Goal: Task Accomplishment & Management: Manage account settings

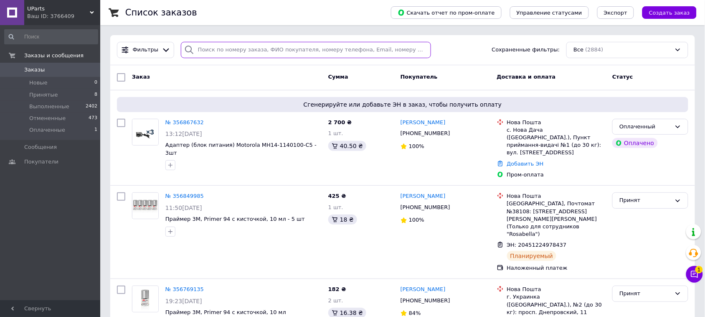
click at [276, 50] on input "search" at bounding box center [306, 50] width 250 height 16
paste input "0966886694"
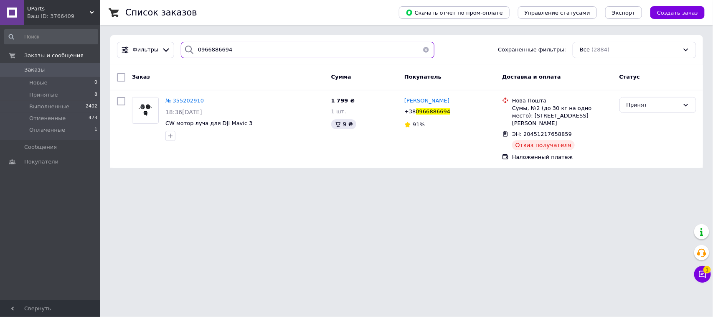
type input "0966886694"
click at [452, 112] on icon at bounding box center [455, 111] width 7 height 7
click at [181, 101] on span "№ 355202910" at bounding box center [184, 100] width 38 height 6
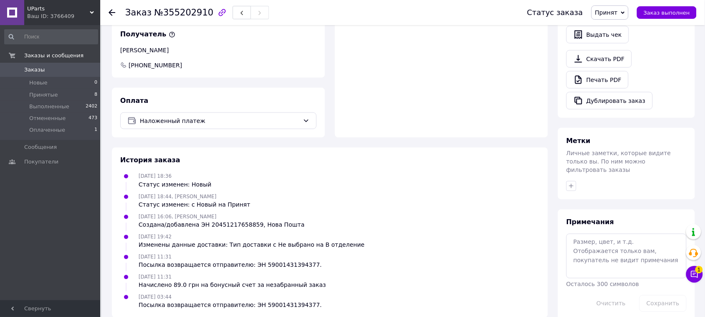
scroll to position [327, 0]
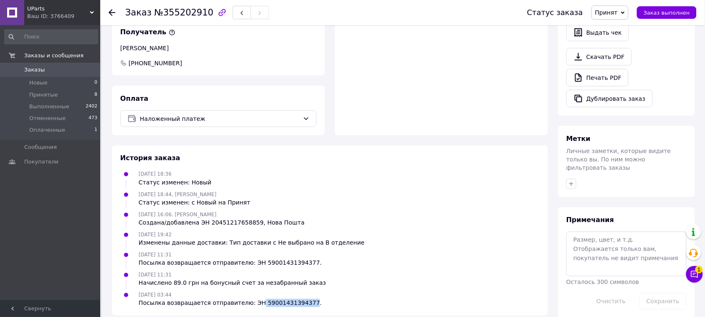
drag, startPoint x: 248, startPoint y: 294, endPoint x: 293, endPoint y: 294, distance: 44.7
click at [293, 299] on div "Посылка возвращается отправителю: ЭН 59001431394377." at bounding box center [230, 303] width 183 height 8
copy div "59001431394377"
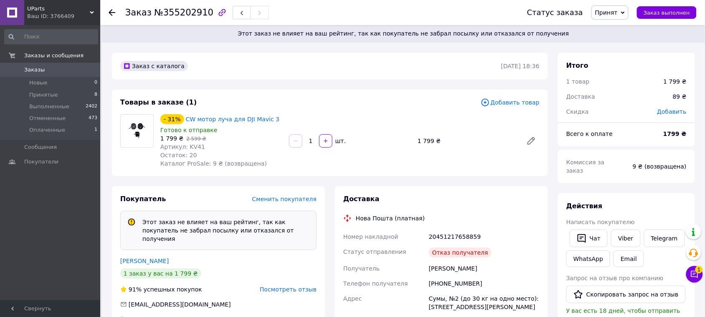
scroll to position [0, 0]
drag, startPoint x: 485, startPoint y: 268, endPoint x: 428, endPoint y: 269, distance: 56.8
click at [428, 269] on div "[PERSON_NAME]" at bounding box center [484, 268] width 114 height 15
copy div "[PERSON_NAME]"
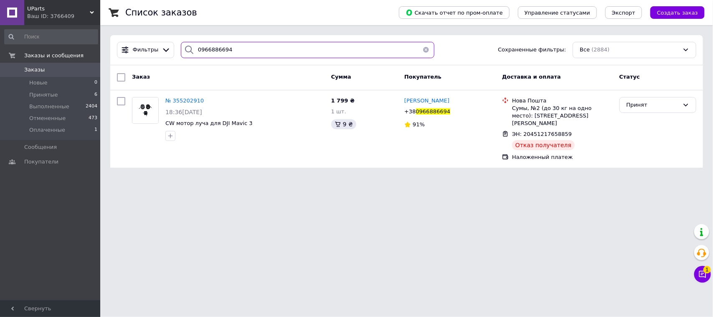
click at [259, 46] on input "0966886694" at bounding box center [308, 50] width 254 height 16
paste input "[PERSON_NAME]"
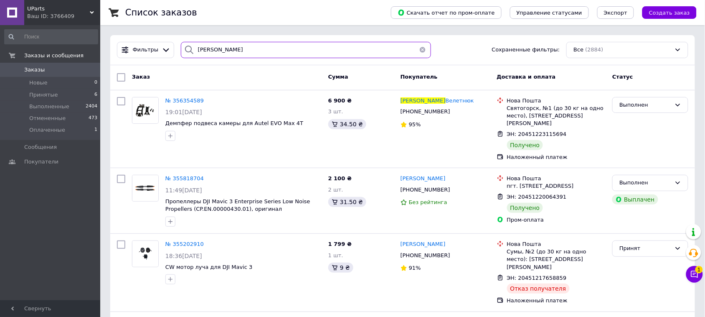
click at [218, 48] on input "[PERSON_NAME]" at bounding box center [306, 50] width 250 height 16
drag, startPoint x: 218, startPoint y: 48, endPoint x: 310, endPoint y: 58, distance: 92.0
click at [310, 58] on input "[PERSON_NAME]" at bounding box center [306, 50] width 250 height 16
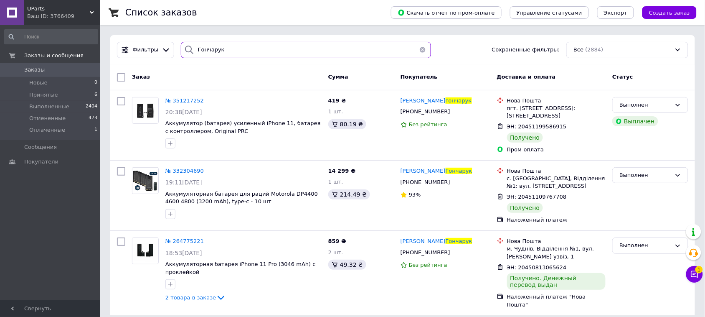
type input "Гончарук"
click at [88, 8] on span "UParts" at bounding box center [58, 9] width 63 height 8
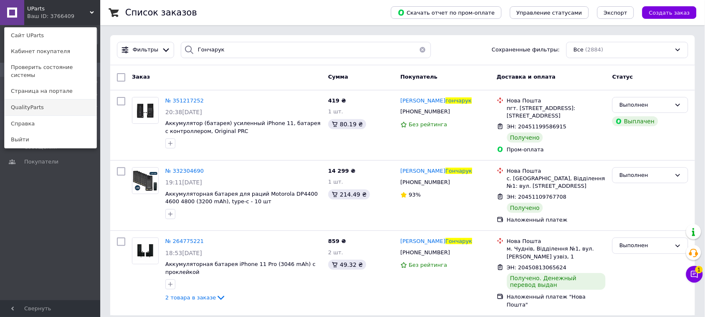
click at [44, 101] on link "QualityParts" at bounding box center [51, 107] width 92 height 16
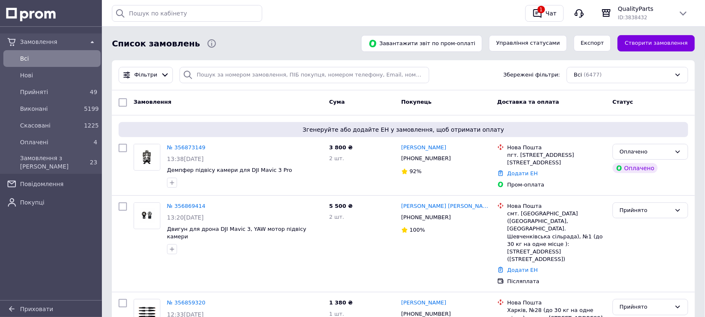
click at [7, 21] on link at bounding box center [7, 21] width 0 height 0
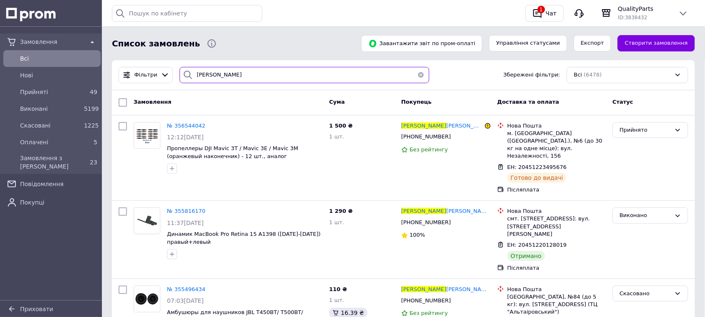
click at [242, 74] on input "[PERSON_NAME]" at bounding box center [304, 75] width 249 height 16
paste input "0966886694"
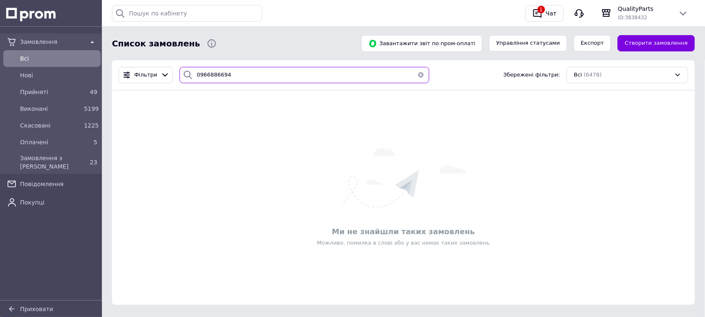
type input "0966886694"
click at [78, 16] on div at bounding box center [51, 13] width 89 height 26
click at [669, 3] on div "QualityParts ID: 3838432" at bounding box center [645, 13] width 100 height 20
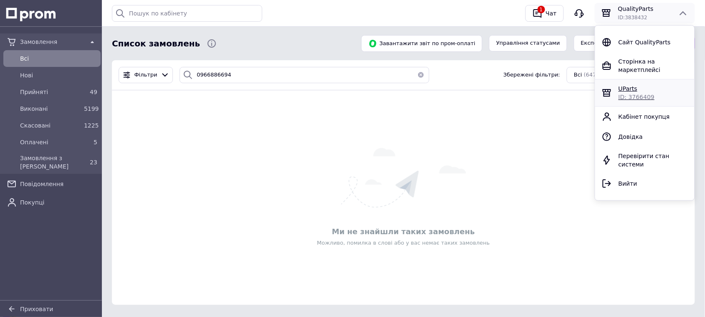
click at [664, 86] on div "UParts ID: 3766409" at bounding box center [653, 92] width 76 height 17
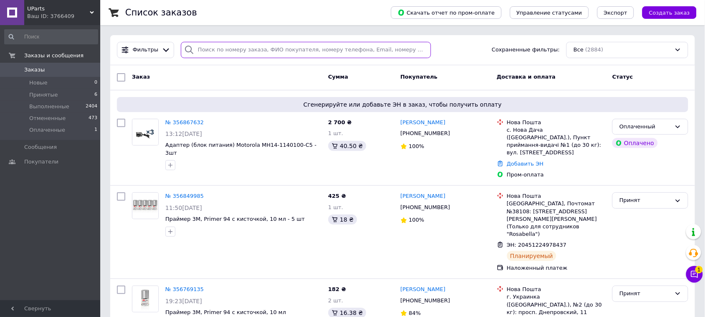
click at [253, 48] on input "search" at bounding box center [306, 50] width 250 height 16
paste input "0966886694"
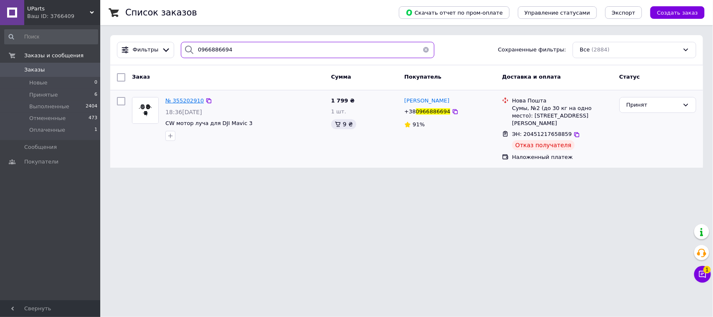
type input "0966886694"
click at [185, 102] on span "№ 355202910" at bounding box center [184, 100] width 38 height 6
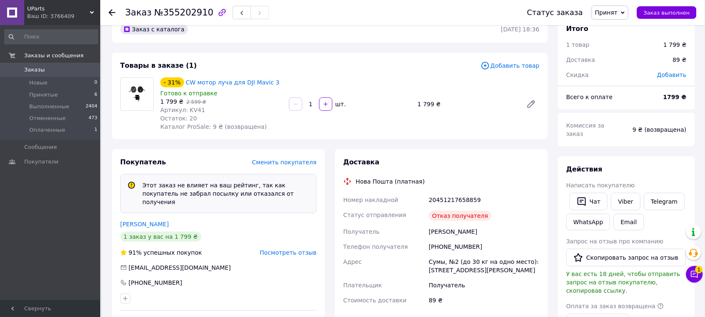
scroll to position [104, 0]
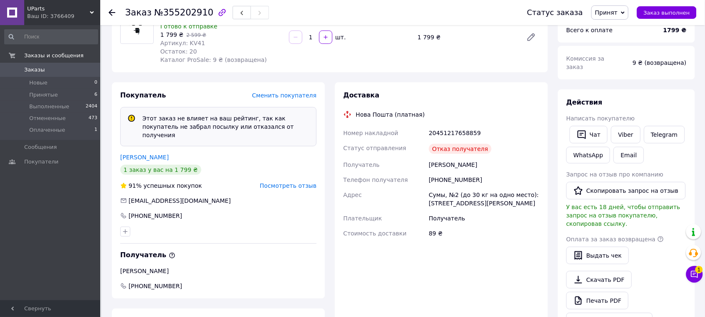
click at [537, 94] on div "Доставка" at bounding box center [441, 96] width 196 height 10
click at [530, 99] on div "Доставка" at bounding box center [441, 96] width 196 height 10
click at [462, 147] on div "Отказ получателя" at bounding box center [460, 149] width 63 height 10
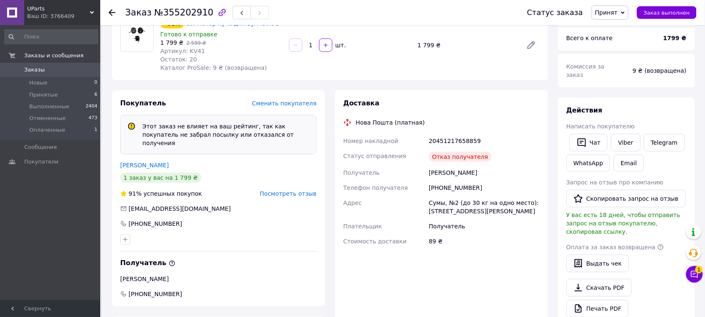
scroll to position [0, 0]
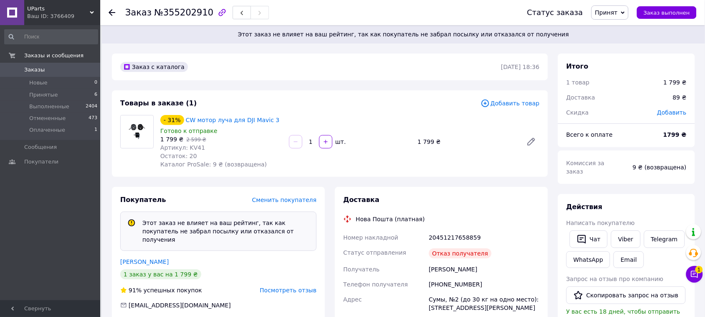
click at [626, 9] on span "Принят" at bounding box center [609, 12] width 37 height 14
click at [622, 43] on li "Отменен" at bounding box center [614, 41] width 44 height 13
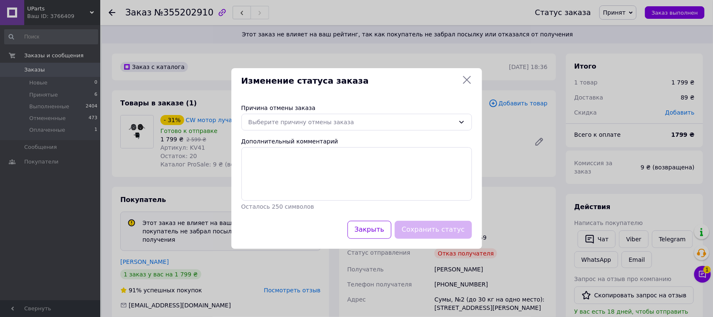
click at [360, 134] on div "Причина отмены заказа Выберите причину отмены заказа Дополнительный комментарий…" at bounding box center [356, 157] width 251 height 127
click at [358, 125] on div "Выберите причину отмены заказа" at bounding box center [351, 121] width 206 height 9
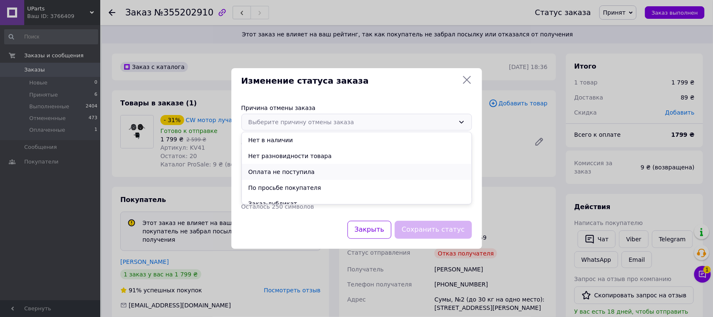
click at [310, 170] on li "Оплата не поступила" at bounding box center [357, 172] width 230 height 16
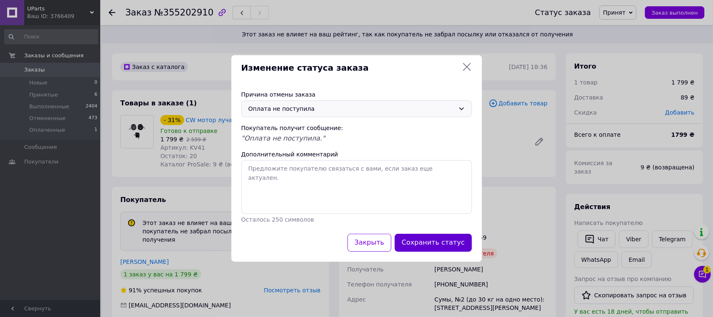
click at [440, 241] on button "Сохранить статус" at bounding box center [433, 242] width 77 height 18
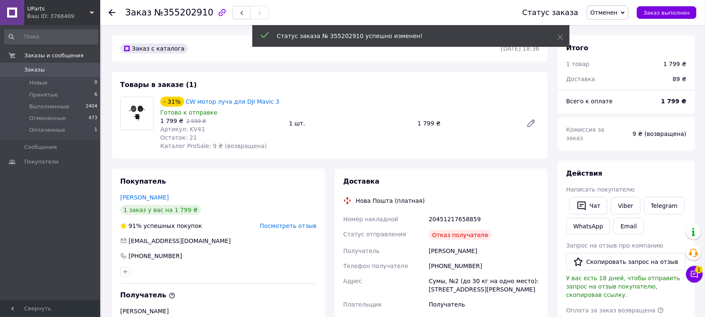
click at [15, 12] on link at bounding box center [12, 12] width 24 height 25
